Goal: Transaction & Acquisition: Purchase product/service

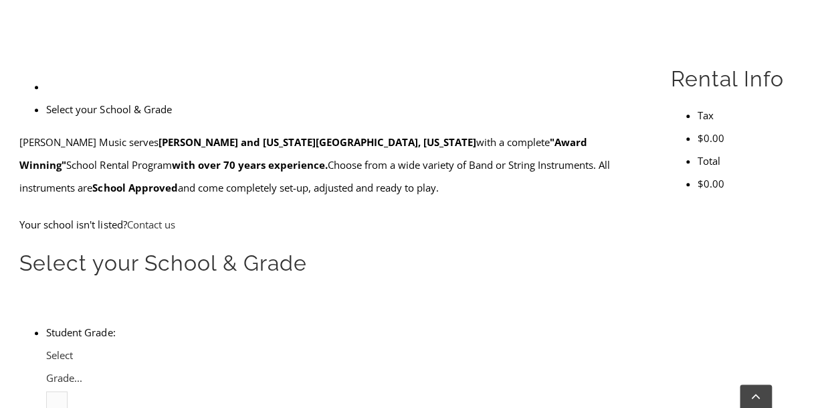
scroll to position [369, 0]
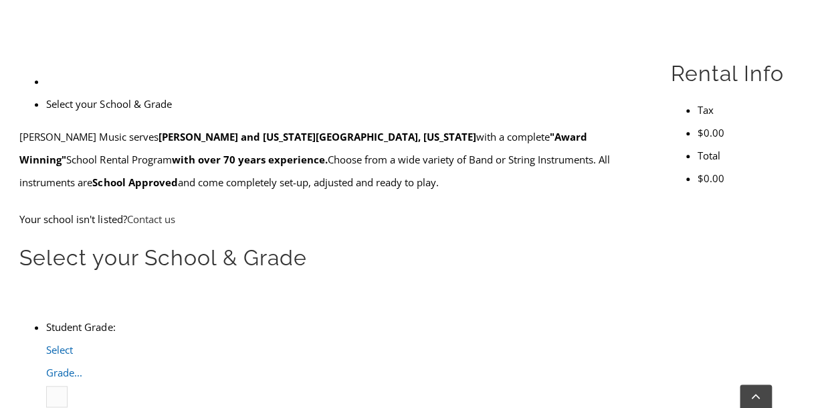
click at [82, 343] on span "Select Grade..." at bounding box center [64, 361] width 36 height 36
type input "penn"
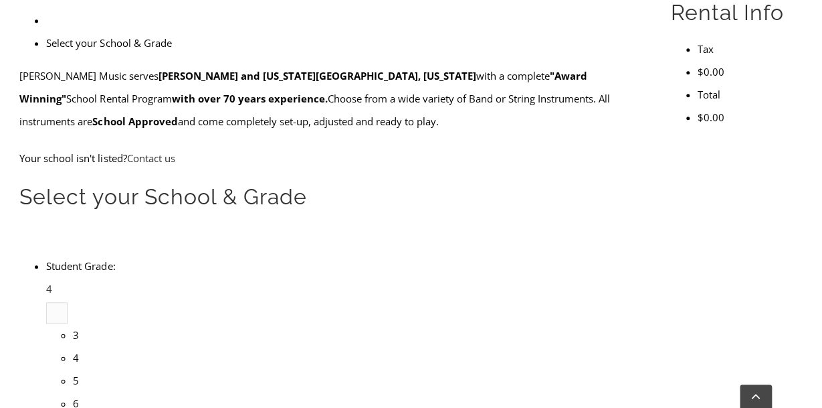
scroll to position [438, 0]
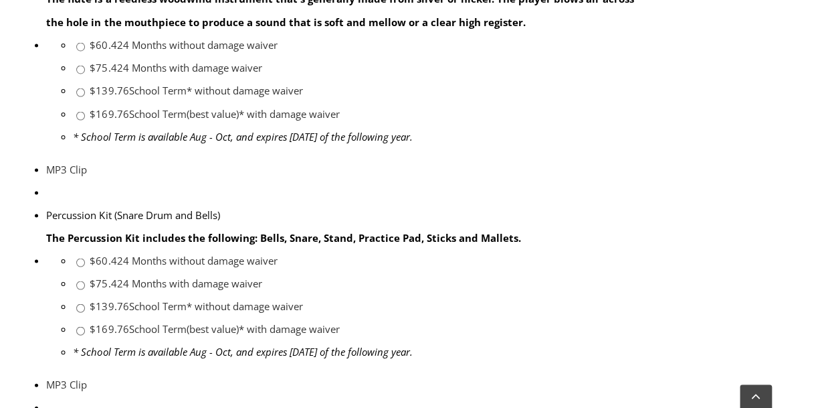
scroll to position [1075, 0]
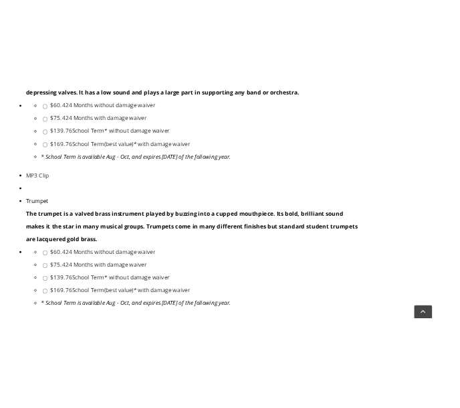
scroll to position [0, 0]
